Goal: Task Accomplishment & Management: Use online tool/utility

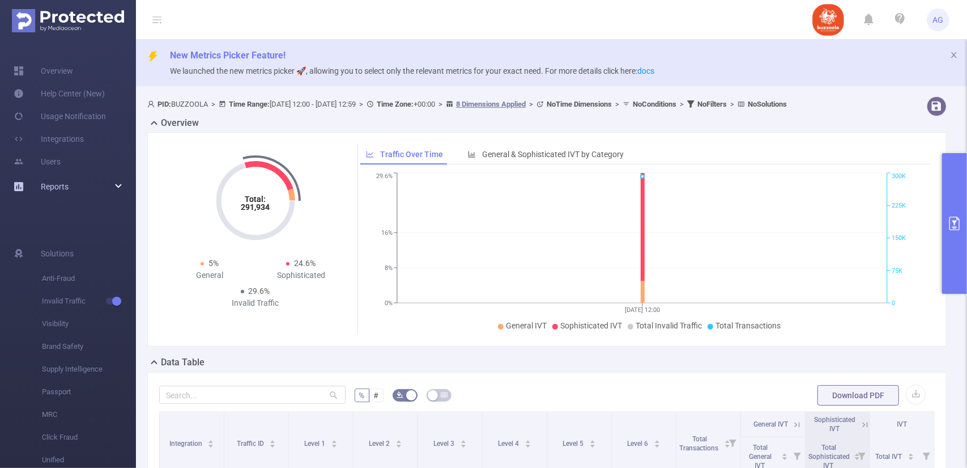
click at [92, 193] on div "Reports" at bounding box center [68, 186] width 136 height 23
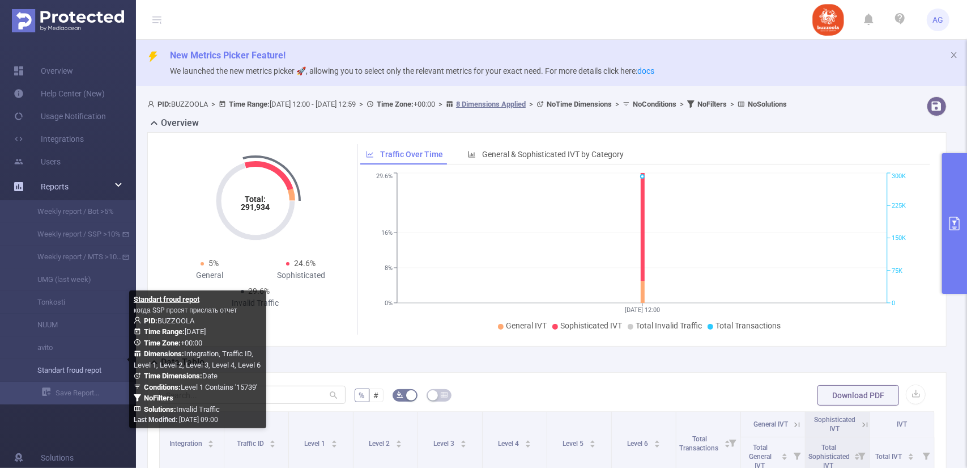
click at [71, 371] on link "Standart froud repot" at bounding box center [73, 370] width 100 height 23
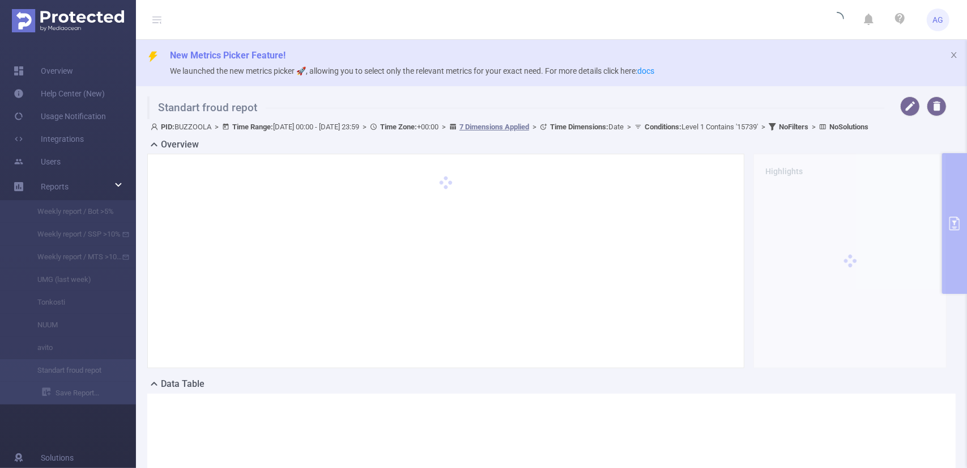
click at [591, 134] on div "PID: BUZZOOLA > Time Range: [DATE] 00:00 - [DATE] 23:59 > Time Zone: +00:00 > 7…" at bounding box center [549, 126] width 796 height 15
type input "[DATE] 00:00"
type input "[DATE] 23:59"
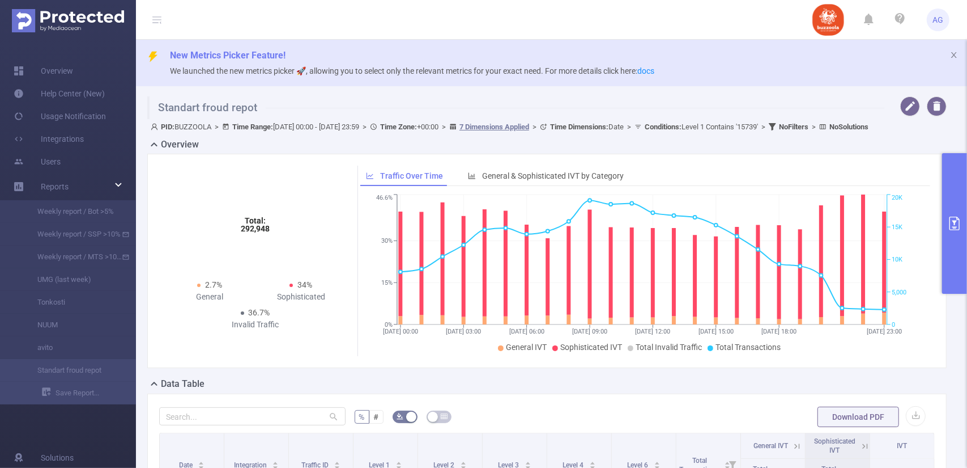
click at [531, 138] on div "PID: BUZZOOLA > Time Range: [DATE] 00:00 - [DATE] 23:59 > Time Zone: +00:00 > 7…" at bounding box center [547, 128] width 809 height 19
click at [117, 185] on div "Reports" at bounding box center [68, 186] width 136 height 23
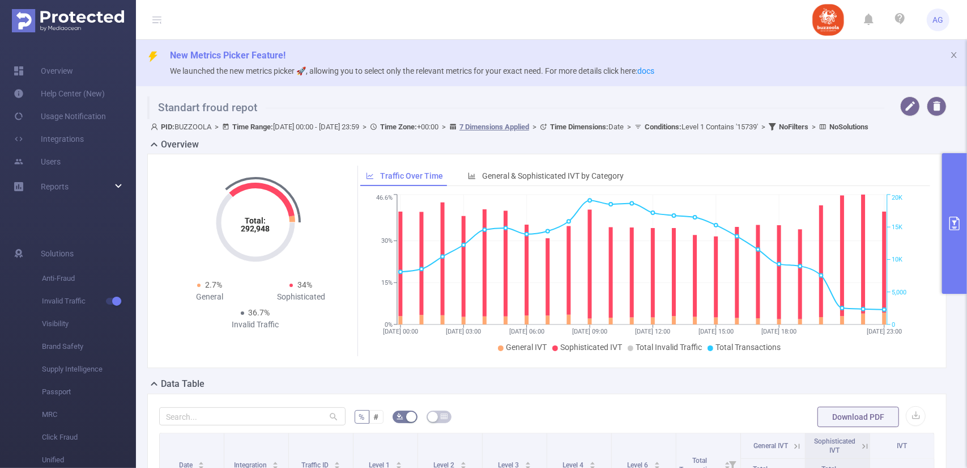
click at [494, 134] on div "PID: BUZZOOLA > Time Range: [DATE] 00:00 - [DATE] 23:59 > Time Zone: +00:00 > 7…" at bounding box center [549, 126] width 796 height 15
click at [604, 104] on h1 "Standart froud repot" at bounding box center [515, 107] width 737 height 23
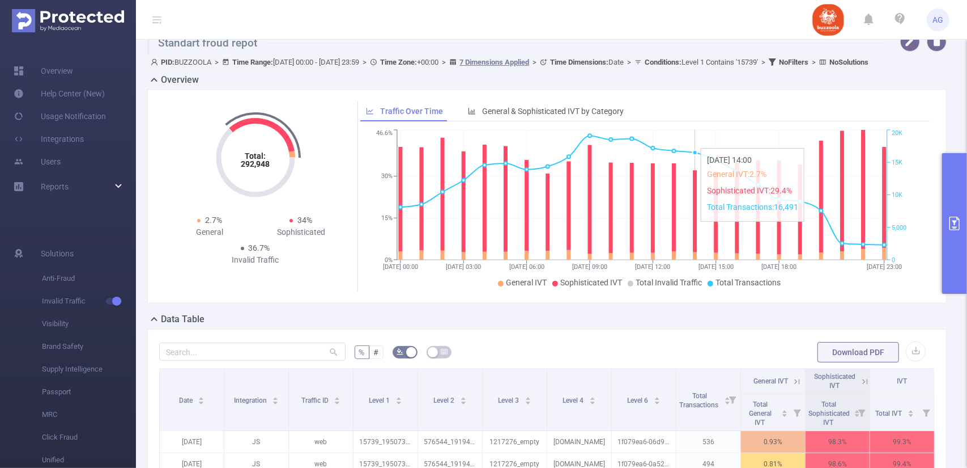
scroll to position [113, 0]
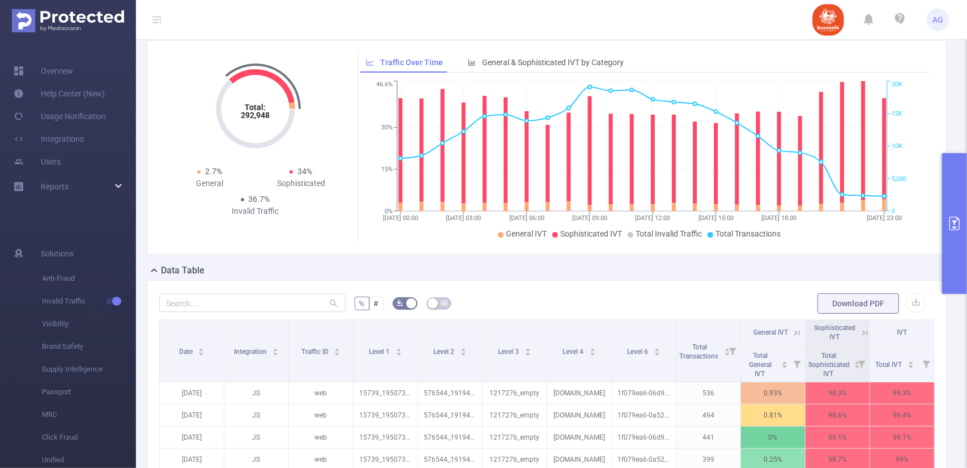
click at [947, 199] on button "primary" at bounding box center [955, 223] width 25 height 141
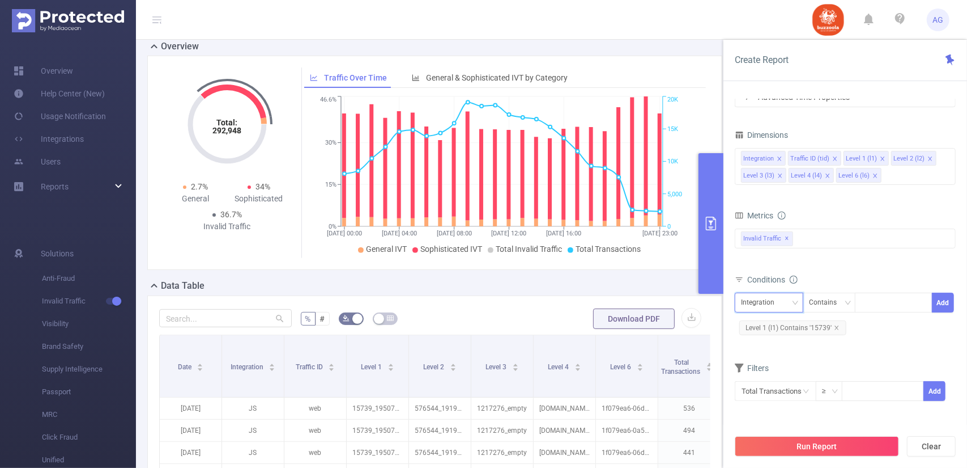
click at [770, 299] on div "Integration" at bounding box center [761, 302] width 41 height 19
click at [773, 355] on li "Level 1 (l1)" at bounding box center [769, 360] width 69 height 18
click at [876, 303] on div at bounding box center [893, 302] width 65 height 19
paste input "17941"
type input "17941"
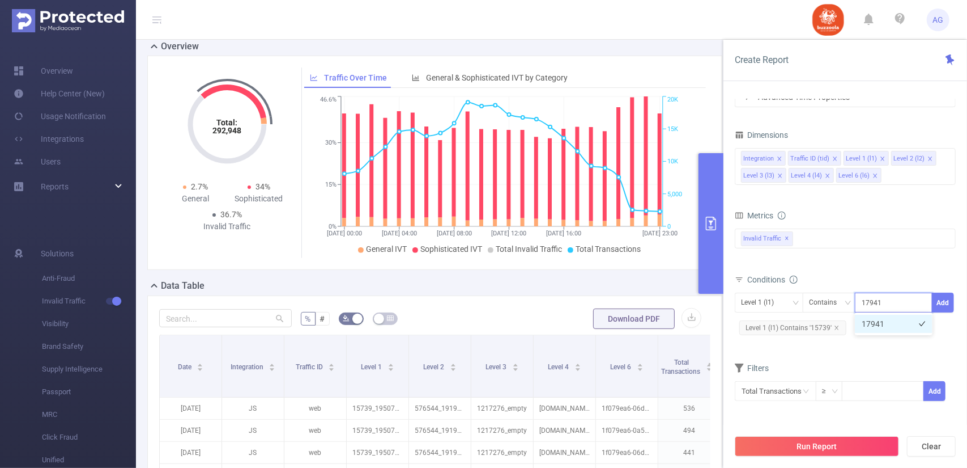
click at [882, 320] on li "17941" at bounding box center [894, 324] width 78 height 18
click at [946, 301] on button "Add" at bounding box center [943, 302] width 22 height 20
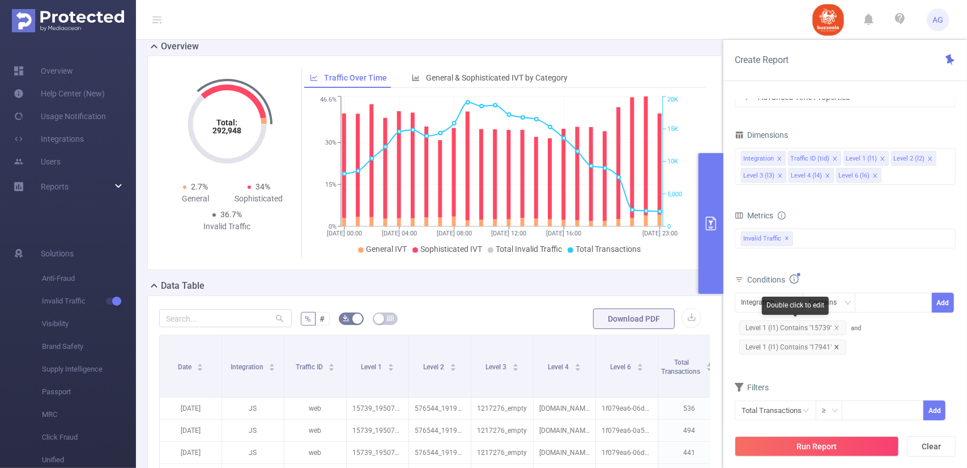
click at [836, 325] on icon "icon: close" at bounding box center [837, 328] width 6 height 6
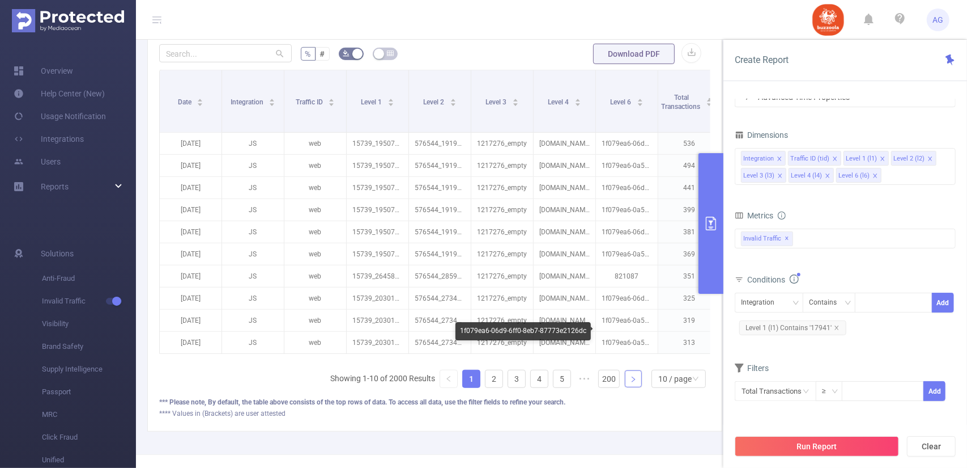
scroll to position [417, 0]
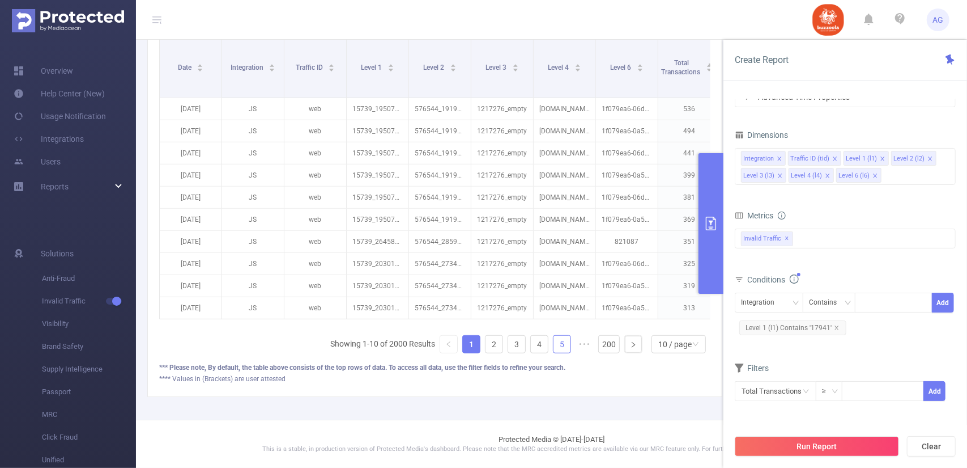
click at [553, 353] on li "5" at bounding box center [562, 344] width 18 height 18
click at [555, 344] on link "7" at bounding box center [562, 344] width 17 height 17
click at [555, 344] on link "9" at bounding box center [562, 344] width 17 height 17
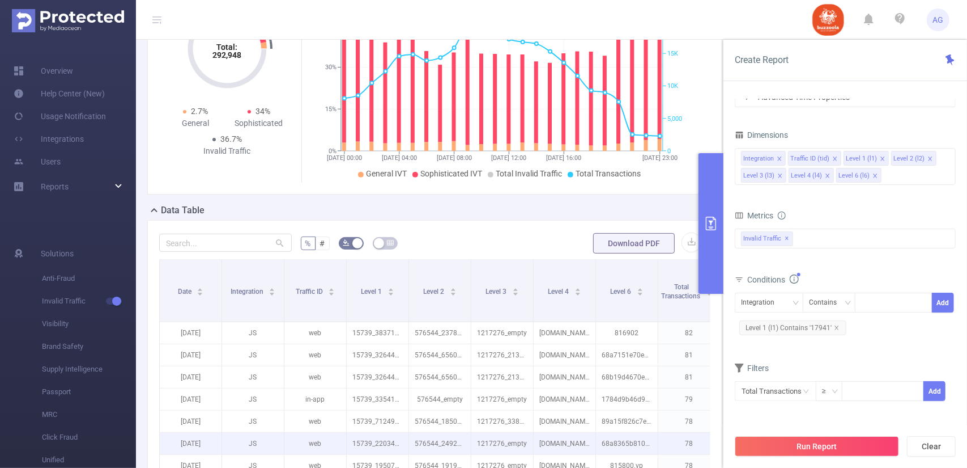
scroll to position [303, 0]
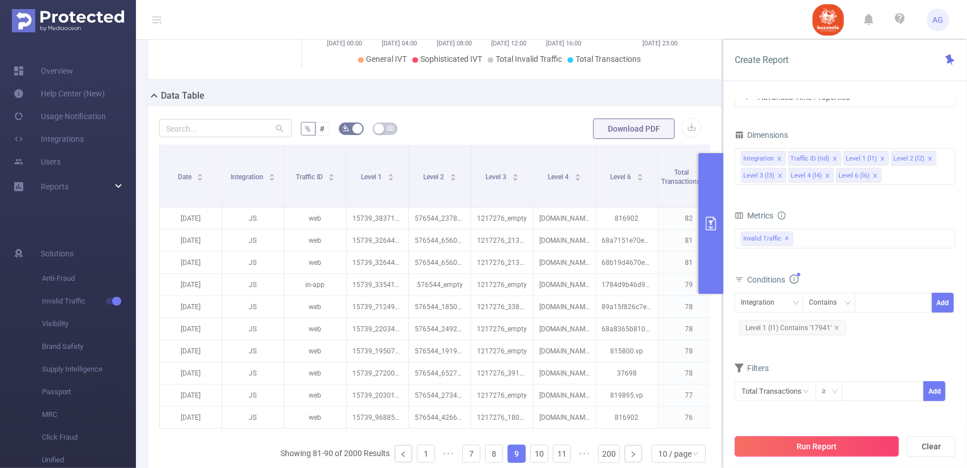
click at [750, 445] on button "Run Report" at bounding box center [817, 446] width 164 height 20
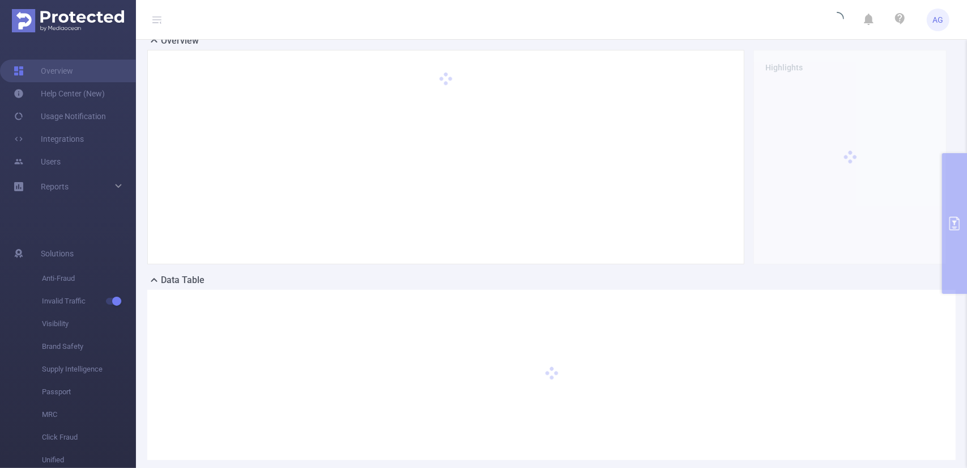
scroll to position [41, 0]
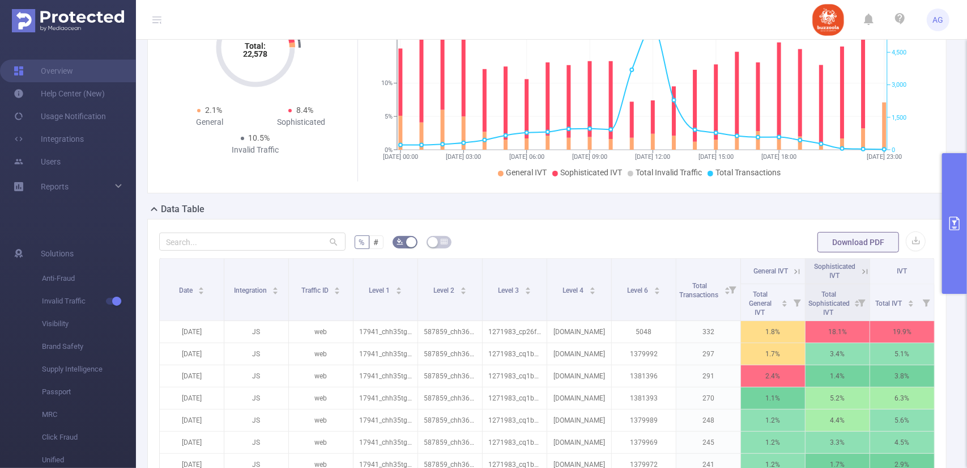
scroll to position [154, 0]
click at [910, 245] on button "button" at bounding box center [916, 240] width 20 height 20
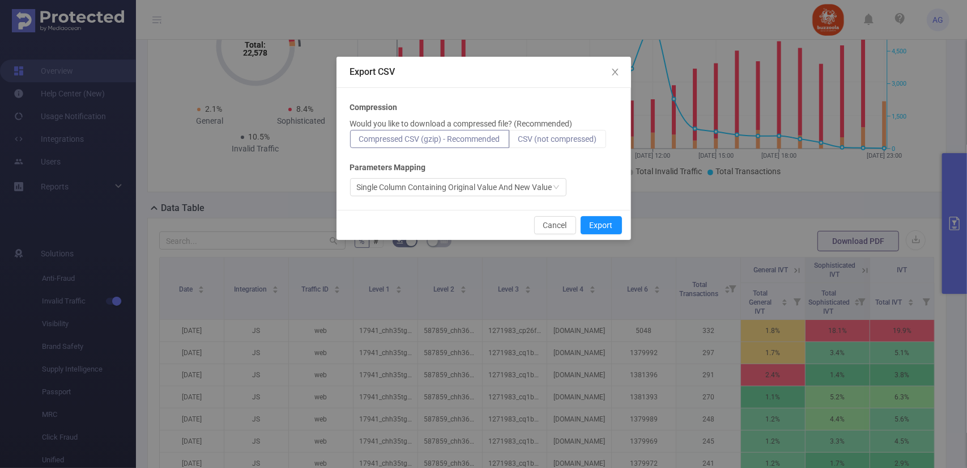
click at [584, 139] on span "CSV (not compressed)" at bounding box center [558, 138] width 79 height 9
click at [519, 142] on input "CSV (not compressed)" at bounding box center [519, 142] width 0 height 0
click at [579, 141] on span "CSV (not compressed)" at bounding box center [558, 138] width 79 height 9
click at [519, 142] on input "CSV (not compressed)" at bounding box center [519, 142] width 0 height 0
click at [555, 228] on button "Cancel" at bounding box center [555, 225] width 42 height 18
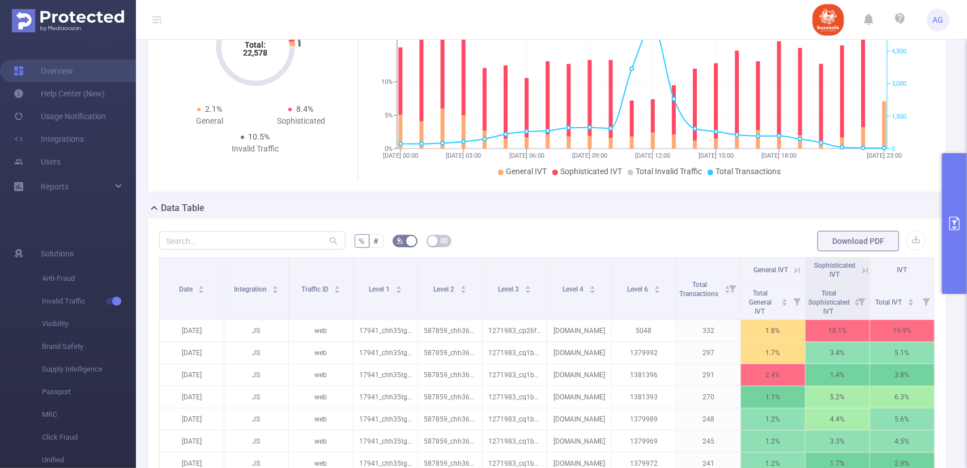
click at [954, 200] on button "primary" at bounding box center [955, 223] width 25 height 141
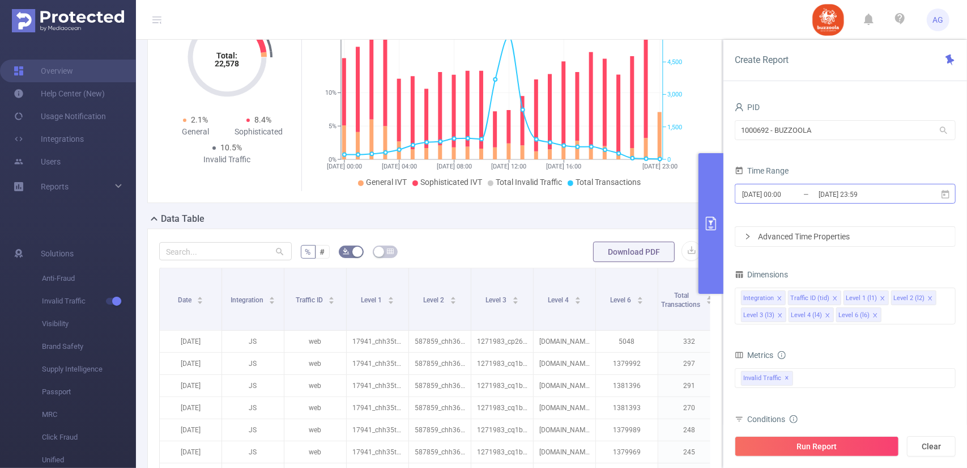
click at [822, 190] on input "[DATE] 23:59" at bounding box center [864, 193] width 92 height 15
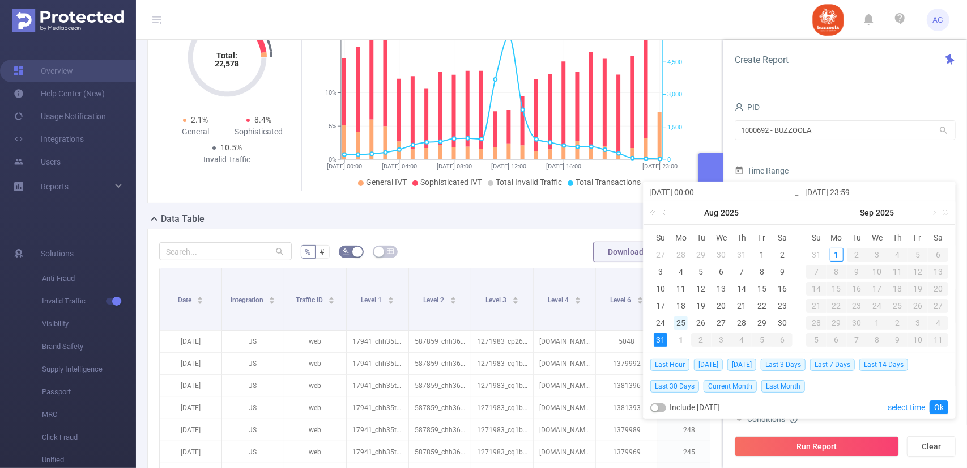
click at [679, 326] on div "25" at bounding box center [681, 323] width 14 height 14
click at [682, 304] on div "18" at bounding box center [681, 306] width 14 height 14
type input "[DATE] 00:00"
type input "[DATE] 23:59"
type input "[DATE] 00:00"
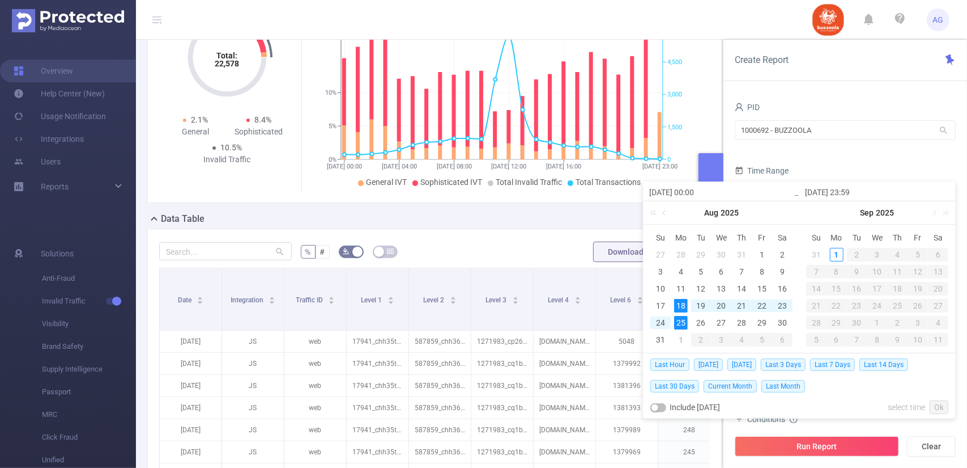
type input "[DATE] 23:59"
click at [681, 305] on div "18" at bounding box center [681, 306] width 14 height 14
click at [655, 347] on td "31" at bounding box center [661, 339] width 20 height 17
type input "[DATE] 23:59"
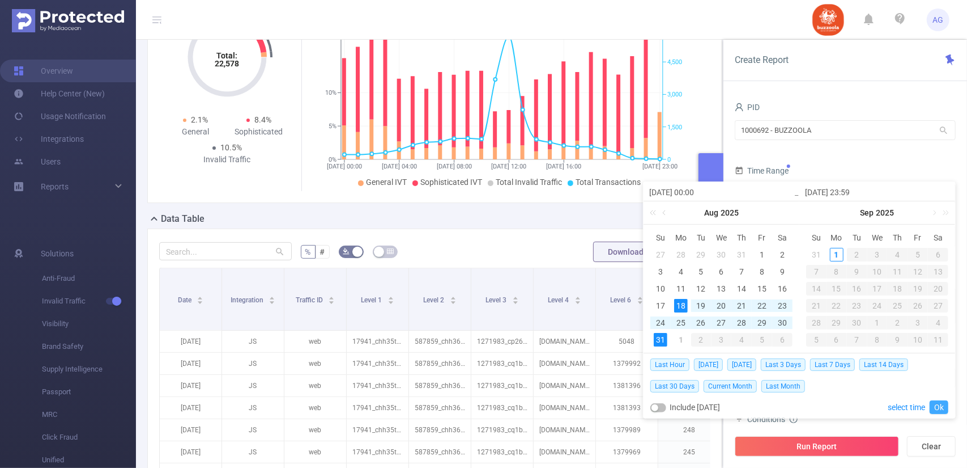
click at [941, 406] on link "Ok" at bounding box center [939, 407] width 19 height 14
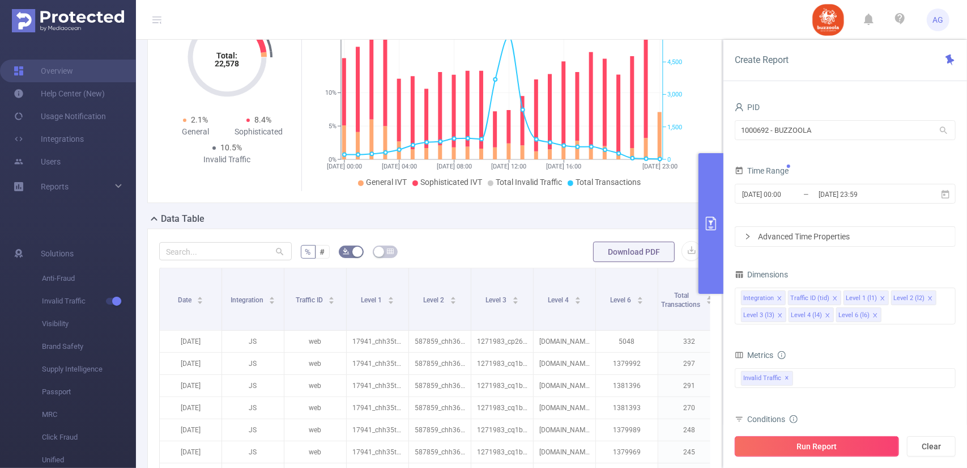
click at [842, 447] on button "Run Report" at bounding box center [817, 446] width 164 height 20
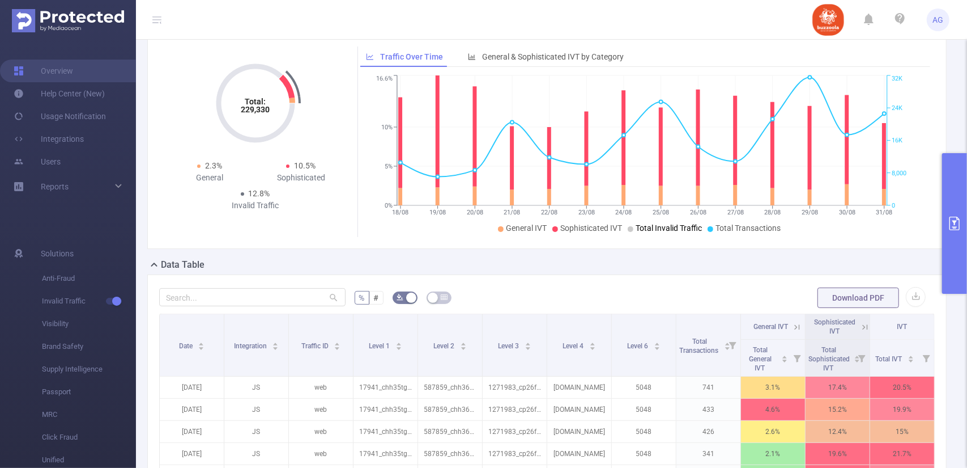
scroll to position [41, 0]
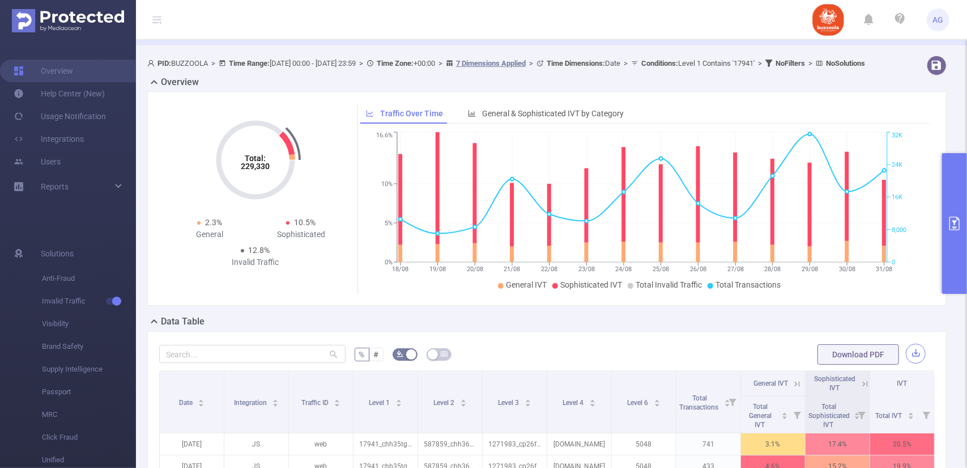
click at [910, 359] on button "button" at bounding box center [916, 353] width 20 height 20
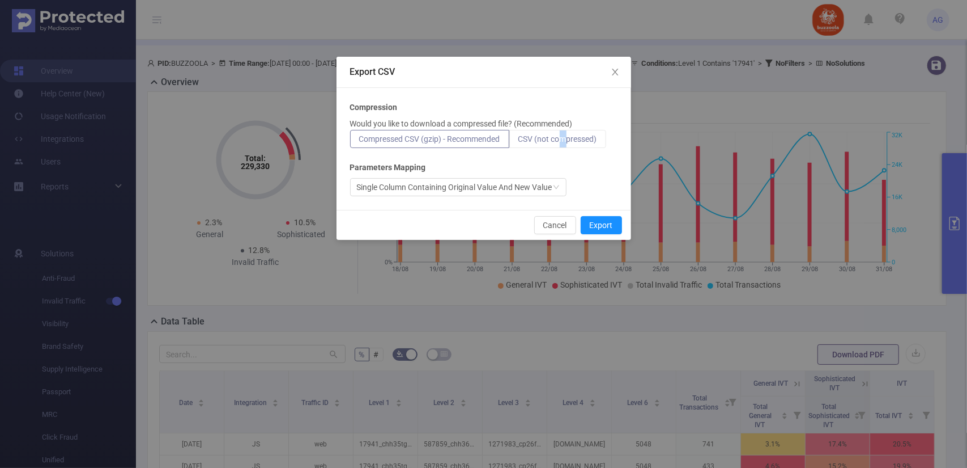
click at [568, 137] on span "CSV (not compressed)" at bounding box center [558, 138] width 79 height 9
click at [559, 134] on span "CSV (not compressed)" at bounding box center [558, 138] width 79 height 9
click at [519, 142] on input "CSV (not compressed)" at bounding box center [519, 142] width 0 height 0
click at [538, 162] on div "Compression Would you like to download a compressed file? (Recommended) Compres…" at bounding box center [484, 148] width 268 height 95
click at [541, 140] on span "CSV (not compressed)" at bounding box center [558, 138] width 79 height 9
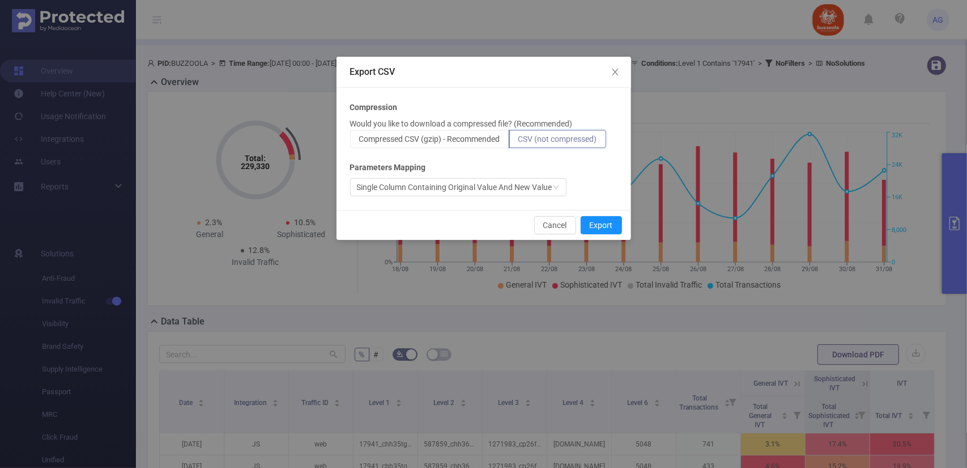
click at [519, 142] on input "CSV (not compressed)" at bounding box center [519, 142] width 0 height 0
click at [533, 184] on div "Single Column Containing Original Value And New Value" at bounding box center [455, 187] width 196 height 17
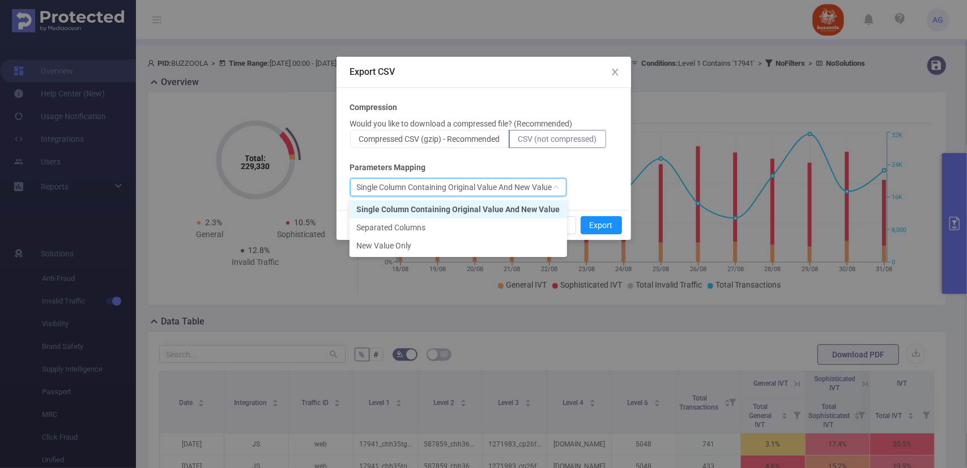
click at [534, 184] on div "Single Column Containing Original Value And New Value" at bounding box center [455, 187] width 196 height 17
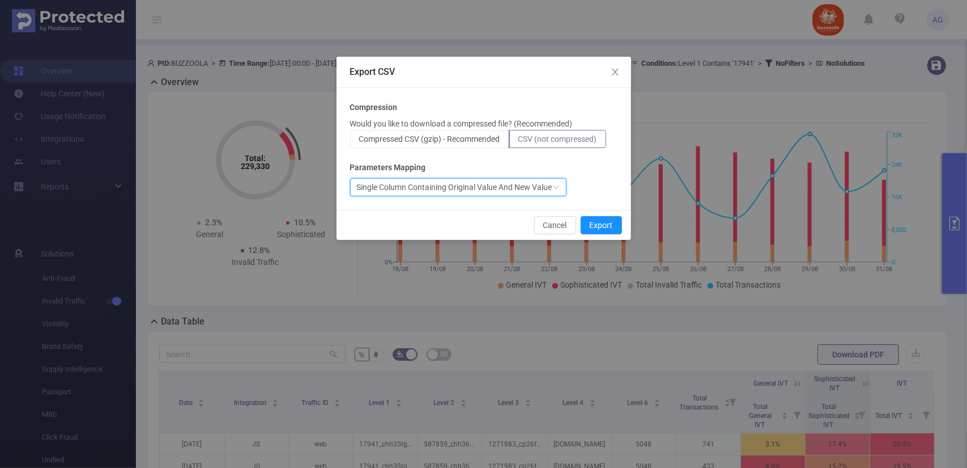
click at [565, 137] on span "CSV (not compressed)" at bounding box center [558, 138] width 79 height 9
click at [519, 142] on input "CSV (not compressed)" at bounding box center [519, 142] width 0 height 0
click at [549, 186] on div "Single Column Containing Original Value And New Value" at bounding box center [455, 187] width 196 height 17
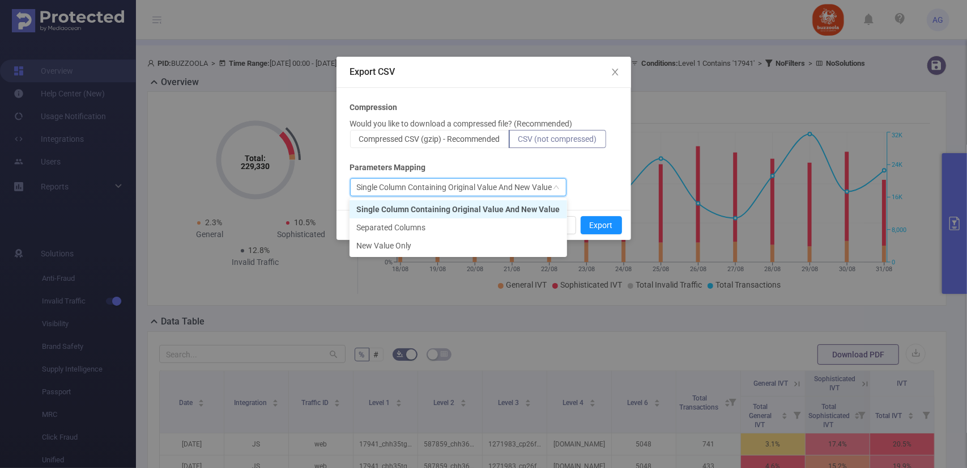
click at [549, 186] on div "Single Column Containing Original Value And New Value" at bounding box center [455, 187] width 196 height 17
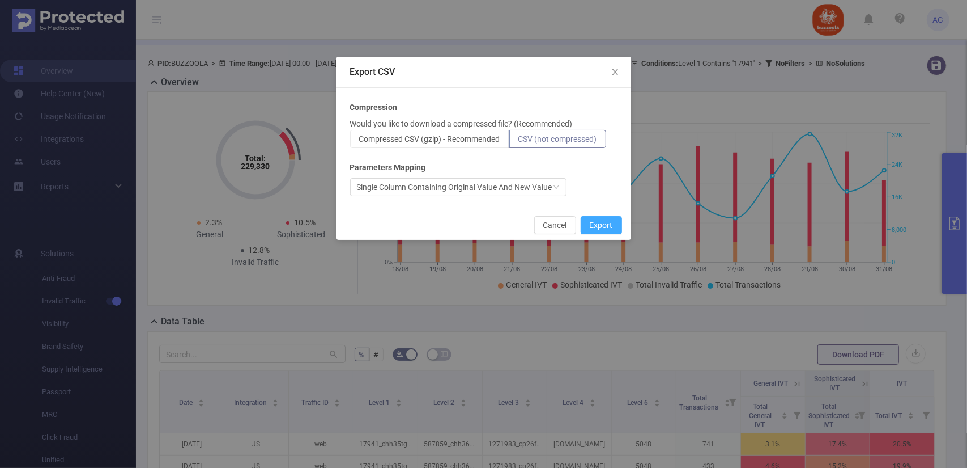
click at [603, 223] on button "Export" at bounding box center [601, 225] width 41 height 18
